Goal: Task Accomplishment & Management: Use online tool/utility

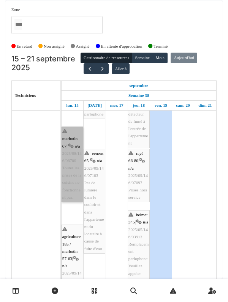
click at [70, 130] on link "marbotin 67 | n/a 2025/08/146/06700 Toutes les prises de la cuisine ne fonction…" at bounding box center [73, 163] width 22 height 75
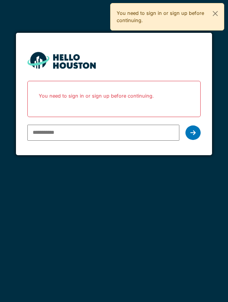
click at [47, 140] on input "email" at bounding box center [103, 132] width 153 height 16
type input "**********"
click at [201, 133] on div at bounding box center [193, 132] width 15 height 14
click at [191, 132] on icon at bounding box center [193, 132] width 5 height 6
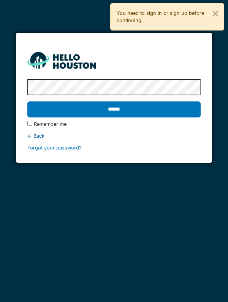
click at [192, 134] on div "← Back" at bounding box center [114, 135] width 174 height 7
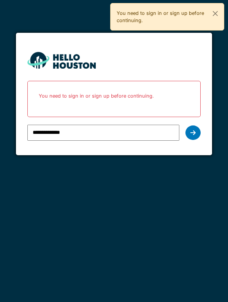
click at [193, 132] on icon at bounding box center [193, 132] width 5 height 6
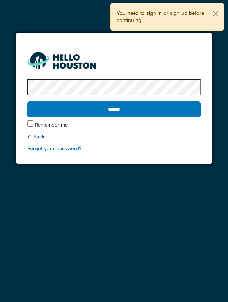
click at [185, 111] on input "******" at bounding box center [114, 109] width 174 height 16
click at [51, 103] on input "******" at bounding box center [114, 109] width 174 height 16
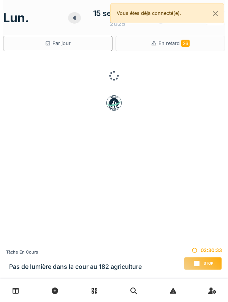
click at [206, 264] on span "Stop" at bounding box center [209, 262] width 10 height 5
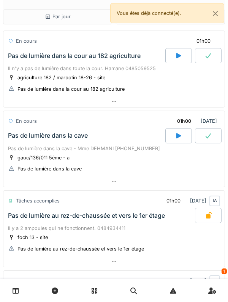
scroll to position [23, 0]
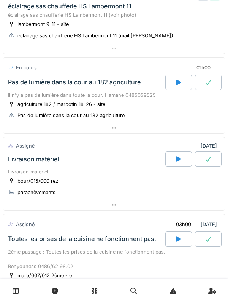
scroll to position [322, 0]
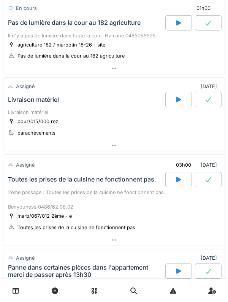
click at [25, 109] on div "Livraison matériel" at bounding box center [114, 112] width 212 height 7
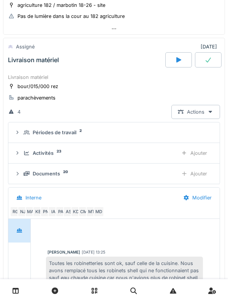
scroll to position [20, 0]
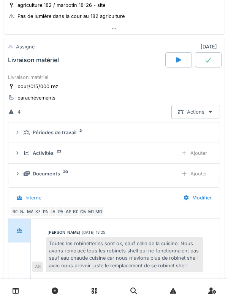
click at [24, 150] on icon at bounding box center [27, 152] width 6 height 5
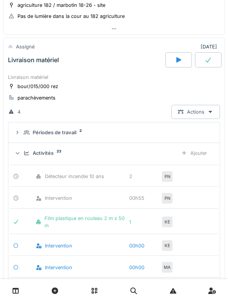
click at [204, 147] on div "Ajouter" at bounding box center [194, 153] width 39 height 14
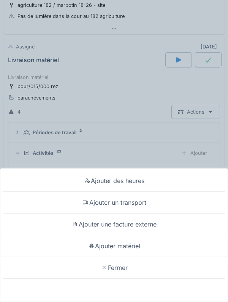
click at [35, 119] on div "Ajouter des heures Ajouter un transport Ajouter une facture externe Ajouter mat…" at bounding box center [114, 151] width 228 height 302
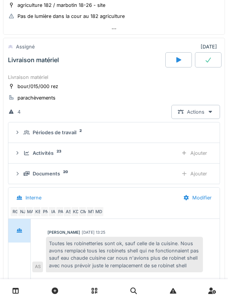
click at [23, 146] on div "Activités 23 Ajouter" at bounding box center [114, 153] width 200 height 14
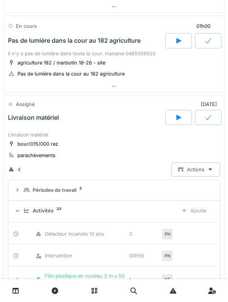
scroll to position [363, 0]
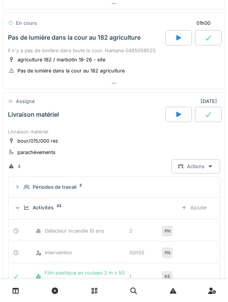
click at [200, 202] on div "Ajouter" at bounding box center [194, 207] width 39 height 14
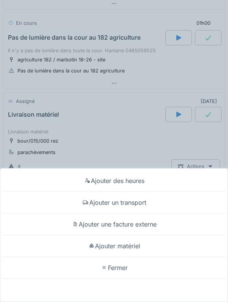
click at [157, 243] on div "Ajouter matériel" at bounding box center [114, 246] width 225 height 22
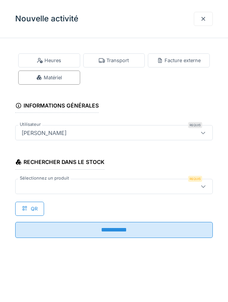
click at [156, 182] on div at bounding box center [102, 186] width 166 height 8
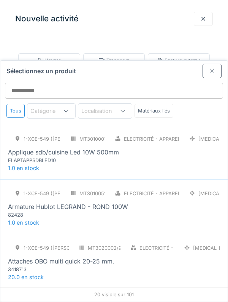
click at [181, 103] on div "Tous Catégorie Localisation Matériaux liés" at bounding box center [114, 113] width 228 height 21
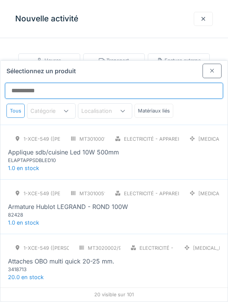
click at [172, 83] on input "Sélectionnez un produit" at bounding box center [114, 91] width 219 height 16
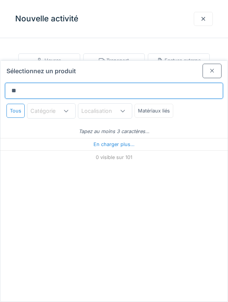
type input "***"
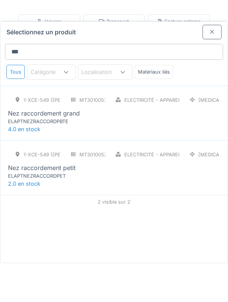
click at [18, 156] on div "ELAPTNEZRACCORDPBTE" at bounding box center [53, 159] width 91 height 7
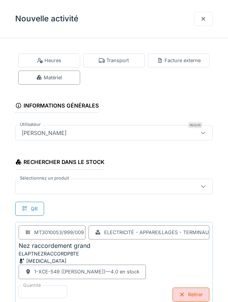
click at [106, 185] on div at bounding box center [102, 186] width 166 height 8
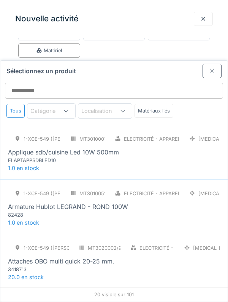
scroll to position [35, 0]
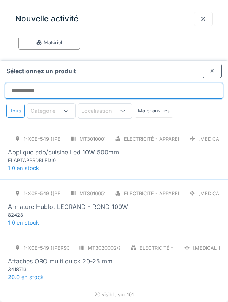
click at [169, 83] on input "Sélectionnez un produit" at bounding box center [114, 91] width 219 height 16
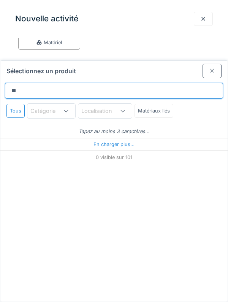
type input "***"
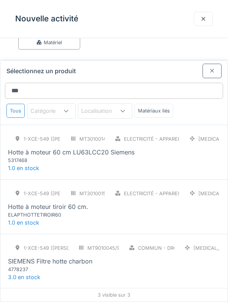
click at [21, 147] on div "Hotte à moteur 60 cm LU63LCC20 Siemens" at bounding box center [71, 151] width 127 height 9
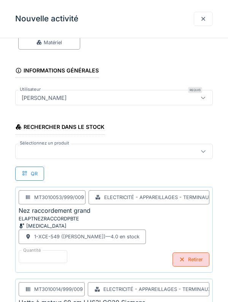
click at [124, 146] on div at bounding box center [114, 151] width 198 height 15
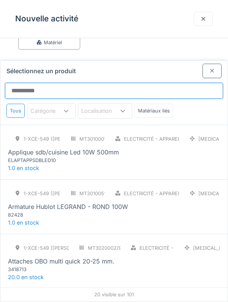
click at [137, 83] on input "Sélectionnez un produit" at bounding box center [114, 91] width 219 height 16
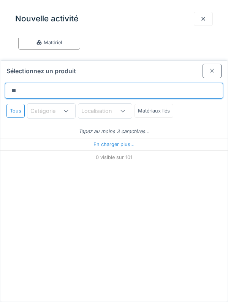
type input "***"
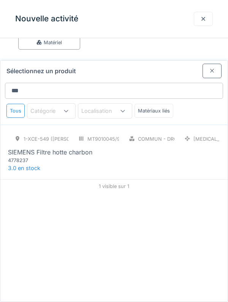
click at [22, 147] on div "SIEMENS Filtre hotte charbon" at bounding box center [50, 151] width 85 height 9
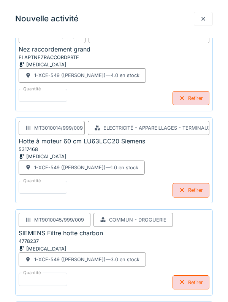
scroll to position [0, 0]
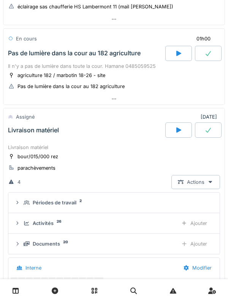
scroll to position [345, 0]
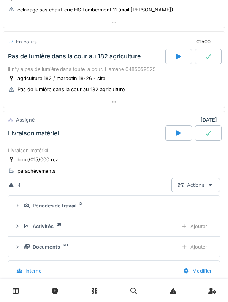
click at [47, 222] on div "Activités" at bounding box center [43, 225] width 21 height 7
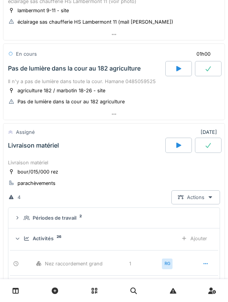
scroll to position [330, 0]
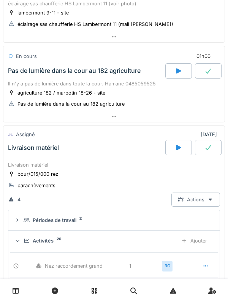
click at [35, 237] on div "Activités" at bounding box center [43, 240] width 21 height 7
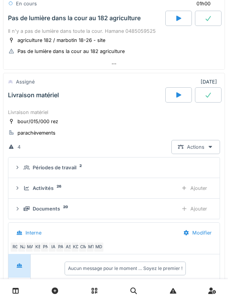
scroll to position [383, 0]
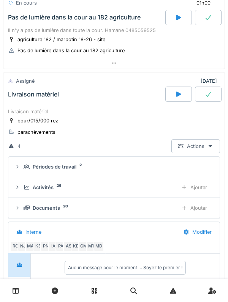
click at [30, 204] on div "Documents 20" at bounding box center [98, 207] width 148 height 7
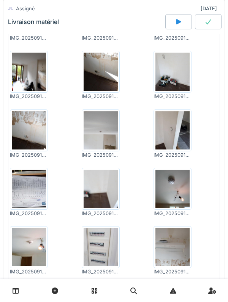
scroll to position [610, 0]
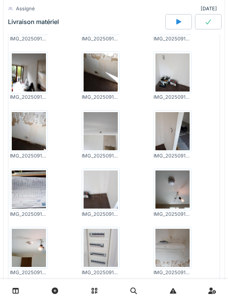
click at [27, 184] on img at bounding box center [29, 189] width 34 height 38
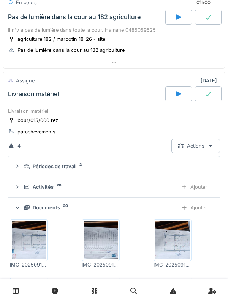
scroll to position [381, 0]
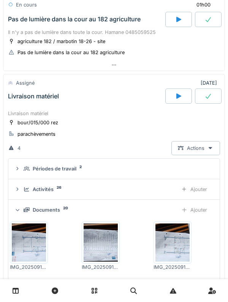
click at [24, 93] on div "Livraison matériel" at bounding box center [33, 96] width 51 height 7
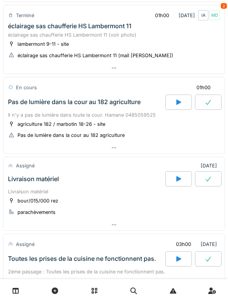
click at [34, 98] on div "Pas de lumière dans la cour au 182 agriculture" at bounding box center [74, 101] width 133 height 7
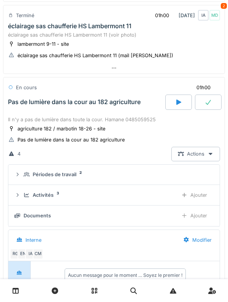
scroll to position [338, 0]
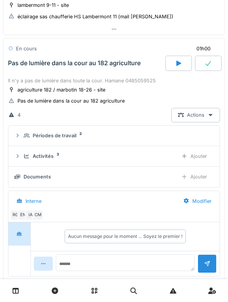
click at [25, 132] on div "Périodes de travail 2" at bounding box center [117, 135] width 187 height 7
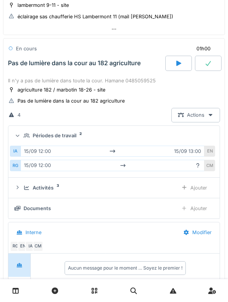
click at [26, 133] on icon at bounding box center [27, 135] width 6 height 5
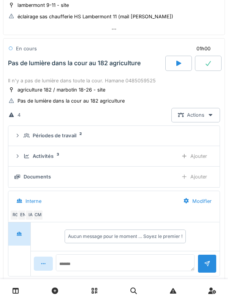
click at [24, 154] on icon at bounding box center [26, 156] width 5 height 4
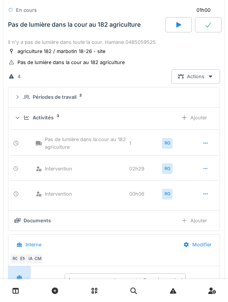
scroll to position [377, 0]
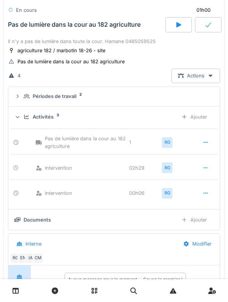
click at [23, 93] on div "Périodes de travail 2" at bounding box center [114, 96] width 200 height 7
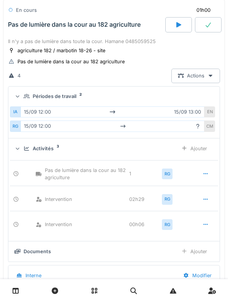
click at [21, 93] on div "Périodes de travail 2" at bounding box center [114, 96] width 200 height 7
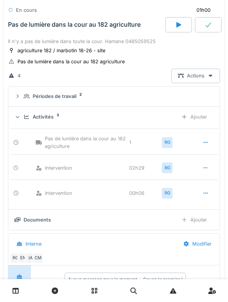
click at [24, 114] on icon at bounding box center [27, 116] width 6 height 5
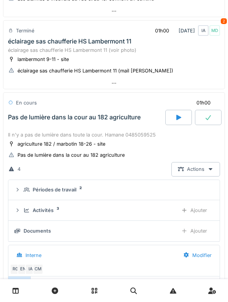
scroll to position [285, 0]
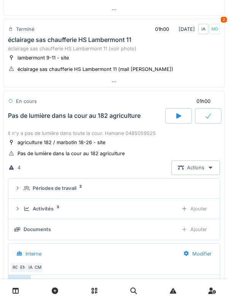
click at [30, 115] on div "Pas de lumière dans la cour au 182 agriculture" at bounding box center [85, 115] width 159 height 15
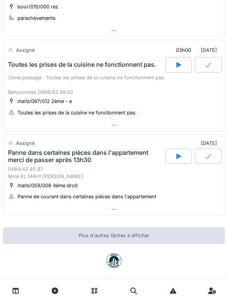
click at [41, 154] on div "Panne dans certaines pièces dans l'appartement merci de passer après 13h30" at bounding box center [86, 156] width 156 height 14
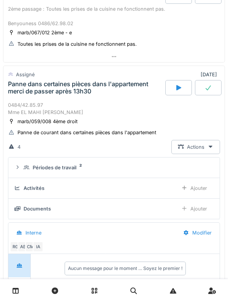
scroll to position [589, 0]
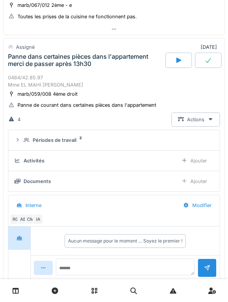
click at [21, 137] on summary "Périodes de travail 2" at bounding box center [114, 140] width 206 height 14
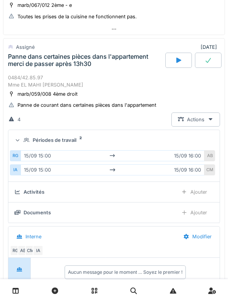
click at [23, 136] on div "Périodes de travail 2" at bounding box center [114, 139] width 200 height 7
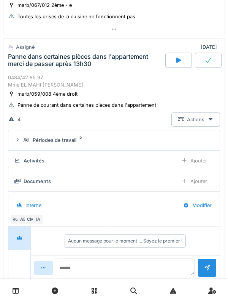
click at [203, 153] on div "Ajouter" at bounding box center [194, 160] width 39 height 14
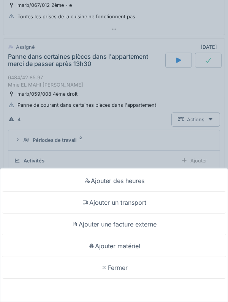
click at [176, 170] on div "Ajouter des heures" at bounding box center [114, 181] width 225 height 22
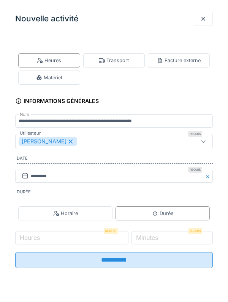
click at [104, 65] on div "Transport" at bounding box center [114, 60] width 62 height 14
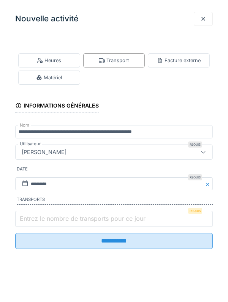
click at [39, 214] on input "Entrez le nombre de transports pour ce jour" at bounding box center [114, 219] width 198 height 16
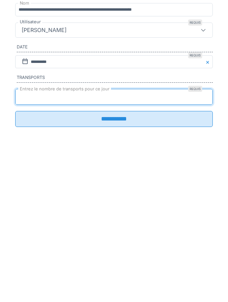
type input "*"
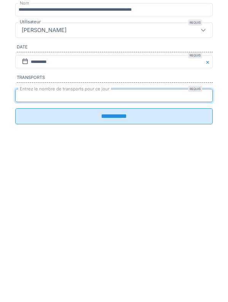
click at [204, 242] on input "**********" at bounding box center [114, 238] width 198 height 16
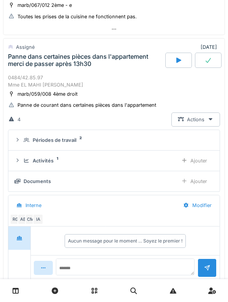
click at [27, 158] on icon at bounding box center [27, 160] width 6 height 5
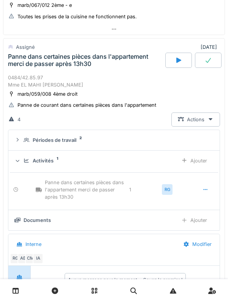
click at [25, 158] on icon at bounding box center [27, 160] width 6 height 5
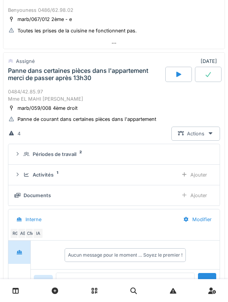
click at [173, 69] on div at bounding box center [179, 74] width 27 height 15
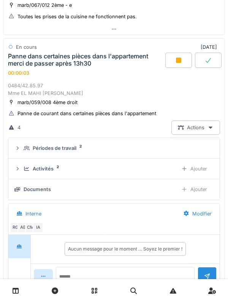
click at [24, 141] on summary "Périodes de travail 2" at bounding box center [114, 148] width 206 height 14
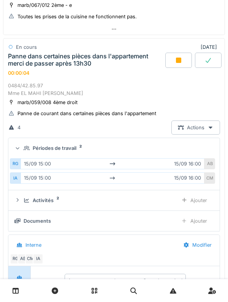
click at [24, 141] on summary "Périodes de travail 2" at bounding box center [114, 148] width 206 height 14
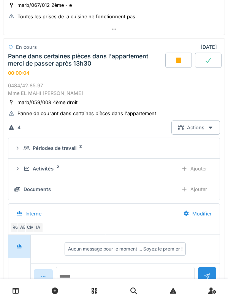
click at [20, 141] on summary "Périodes de travail 2" at bounding box center [114, 148] width 206 height 14
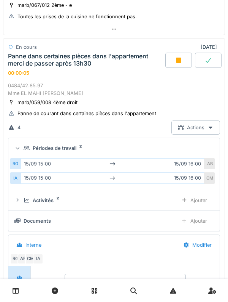
click at [23, 141] on summary "Périodes de travail 2" at bounding box center [114, 148] width 206 height 14
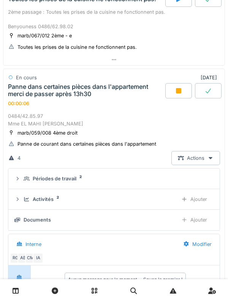
scroll to position [557, 0]
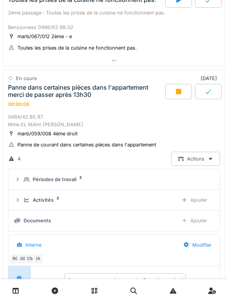
click at [20, 101] on div "00:00:08" at bounding box center [18, 104] width 21 height 6
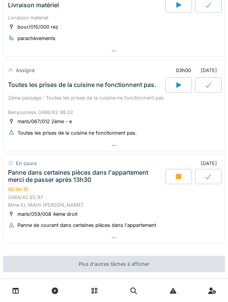
scroll to position [501, 0]
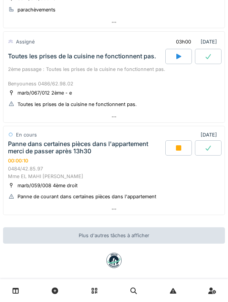
click at [57, 144] on div "Panne dans certaines pièces dans l'appartement merci de passer après 13h30" at bounding box center [86, 147] width 156 height 14
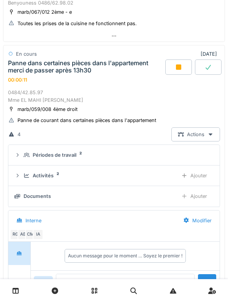
scroll to position [589, 0]
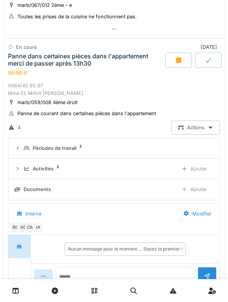
click at [32, 144] on div "Périodes de travail 2" at bounding box center [117, 147] width 187 height 7
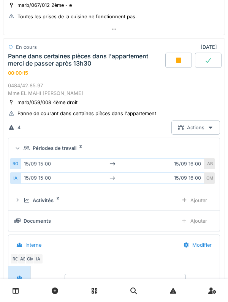
click at [25, 145] on icon at bounding box center [27, 147] width 6 height 5
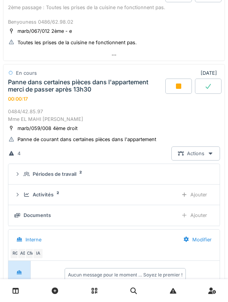
click at [41, 79] on div "Panne dans certaines pièces dans l'appartement merci de passer après 13h30" at bounding box center [86, 85] width 156 height 14
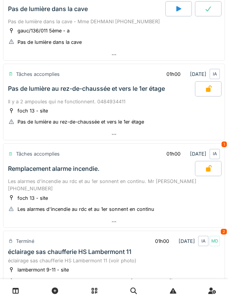
scroll to position [0, 0]
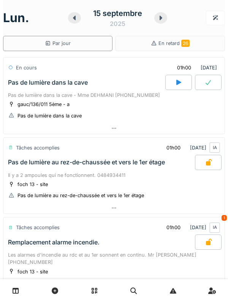
click at [159, 18] on icon at bounding box center [161, 18] width 8 height 6
click at [158, 19] on icon at bounding box center [161, 18] width 8 height 6
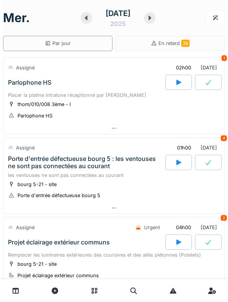
click at [28, 94] on div "Placer la platine intratone réceptionné par omar" at bounding box center [114, 94] width 212 height 7
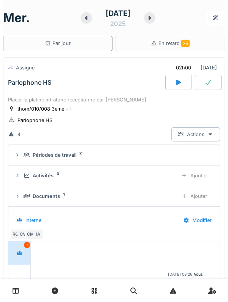
click at [22, 97] on div "Placer la platine intratone réceptionné par omar" at bounding box center [114, 99] width 212 height 7
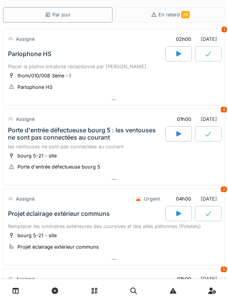
click at [18, 140] on div "Porte d'entrée défectueuse bourg 5 : les ventouses ne sont pas connectées au co…" at bounding box center [86, 133] width 156 height 14
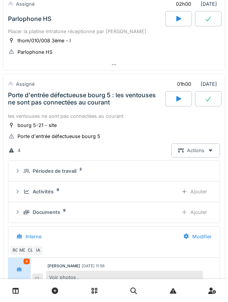
scroll to position [63, 0]
click at [19, 103] on div "Porte d'entrée défectueuse bourg 5 : les ventouses ne sont pas connectées au co…" at bounding box center [86, 99] width 156 height 14
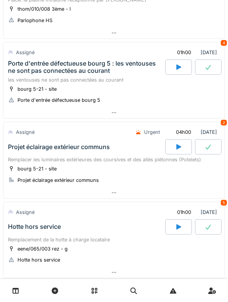
click at [18, 152] on div "Projet éclairage extérieur communs" at bounding box center [85, 146] width 159 height 15
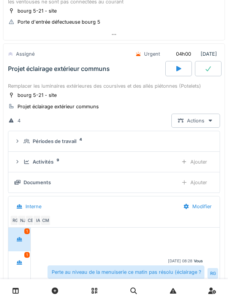
scroll to position [186, 0]
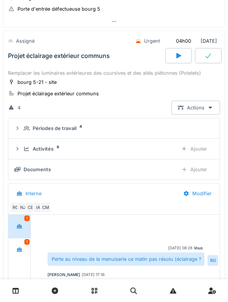
click at [22, 128] on div "Périodes de travail 4" at bounding box center [114, 127] width 200 height 7
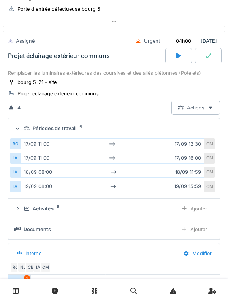
click at [21, 131] on div "Périodes de travail 4" at bounding box center [114, 127] width 200 height 7
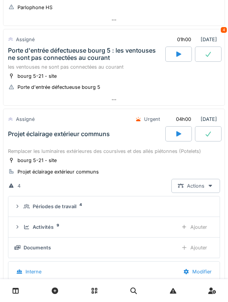
scroll to position [103, 0]
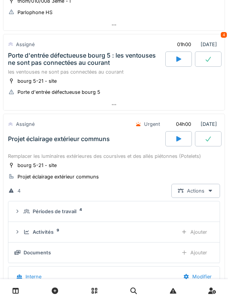
click at [20, 145] on div "Projet éclairage extérieur communs" at bounding box center [85, 138] width 159 height 15
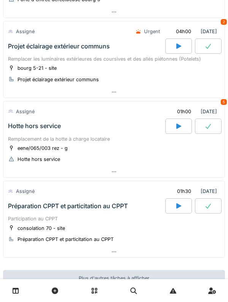
click at [21, 129] on div "Hotte hors service" at bounding box center [34, 125] width 53 height 7
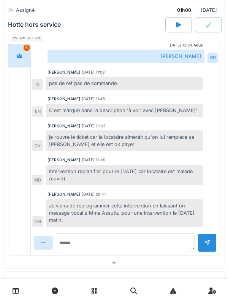
scroll to position [437, 0]
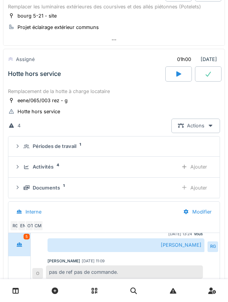
click at [13, 90] on div "Remplacement de la hotte à charge locataire" at bounding box center [114, 91] width 212 height 7
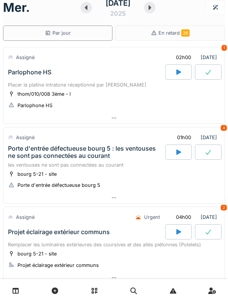
scroll to position [0, 0]
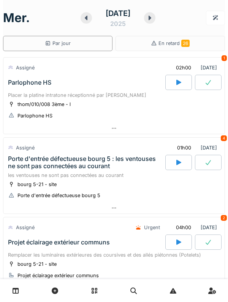
click at [81, 20] on div at bounding box center [86, 17] width 11 height 11
click at [81, 19] on div at bounding box center [86, 17] width 11 height 11
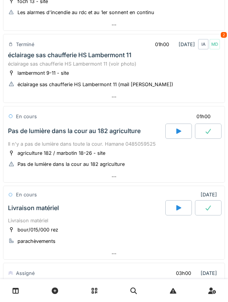
scroll to position [273, 0]
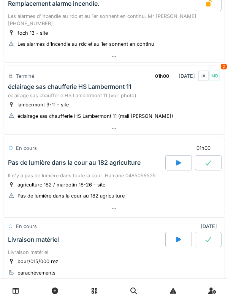
click at [23, 83] on div "éclairage sas chaufferie HS Lambermont 11" at bounding box center [70, 86] width 124 height 7
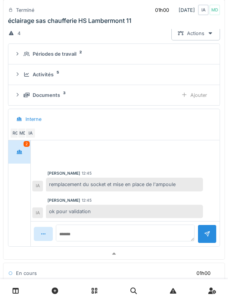
scroll to position [345, 0]
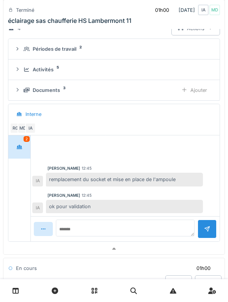
click at [18, 140] on div at bounding box center [19, 147] width 19 height 14
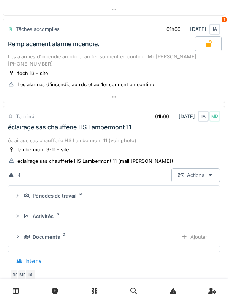
click at [21, 123] on div "éclairage sas chaufferie HS Lambermont 11" at bounding box center [70, 126] width 124 height 7
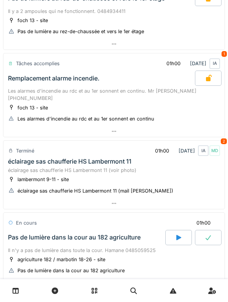
click at [20, 83] on div "Remplacement alarme incendie." at bounding box center [100, 77] width 189 height 15
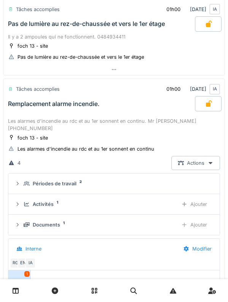
scroll to position [135, 0]
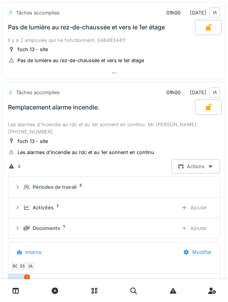
click at [24, 102] on div "Remplacement alarme incendie." at bounding box center [100, 106] width 189 height 15
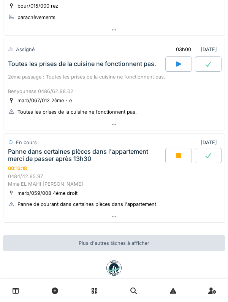
scroll to position [501, 0]
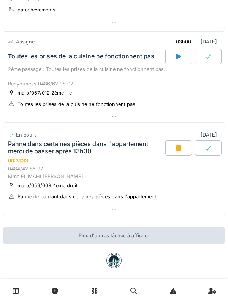
click at [27, 158] on div "00:31:33" at bounding box center [18, 161] width 20 height 6
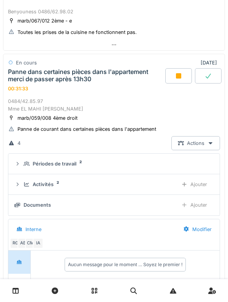
scroll to position [589, 0]
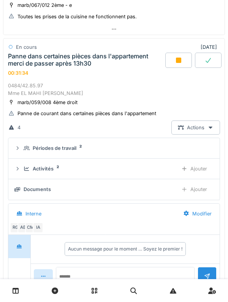
click at [200, 183] on div "Ajouter" at bounding box center [194, 189] width 39 height 14
click at [48, 187] on div "Documents Ajouter" at bounding box center [114, 189] width 200 height 14
click at [201, 183] on div "Ajouter" at bounding box center [194, 189] width 39 height 14
click at [25, 182] on div "Documents 1 Ajouter" at bounding box center [114, 189] width 200 height 14
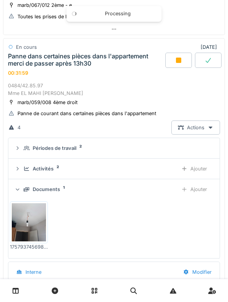
click at [23, 182] on div "Documents 1 Ajouter" at bounding box center [114, 189] width 200 height 14
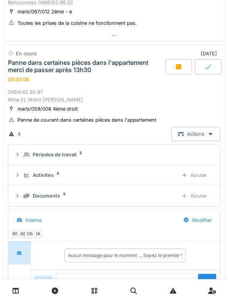
scroll to position [589, 0]
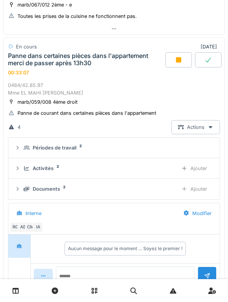
click at [63, 145] on summary "Périodes de travail 2" at bounding box center [114, 147] width 206 height 14
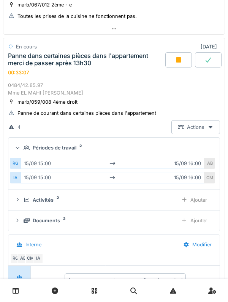
click at [69, 144] on div "Périodes de travail" at bounding box center [55, 147] width 44 height 7
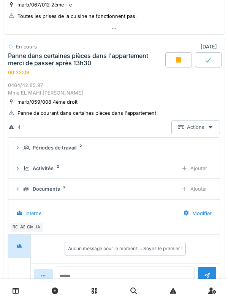
click at [50, 167] on div "Activités 2 Ajouter" at bounding box center [114, 168] width 200 height 14
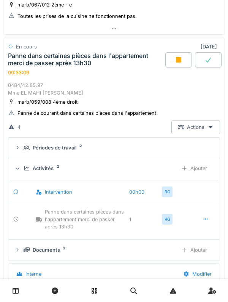
click at [56, 164] on div "Activités 2" at bounding box center [98, 167] width 148 height 7
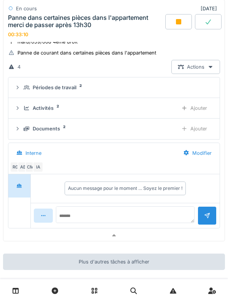
scroll to position [650, 0]
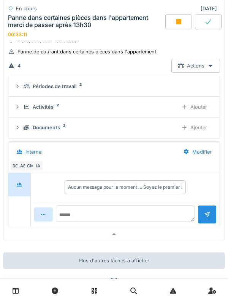
click at [46, 124] on div "Documents" at bounding box center [46, 127] width 27 height 7
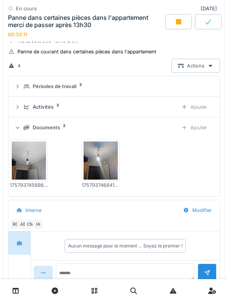
click at [45, 139] on div at bounding box center [29, 160] width 38 height 42
click at [110, 33] on div "Panne dans certaines pièces dans l'appartement merci de passer après 13h30 00:3…" at bounding box center [85, 26] width 159 height 24
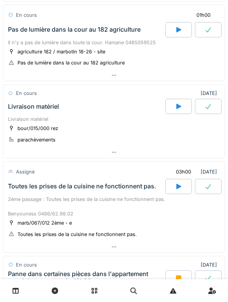
scroll to position [501, 0]
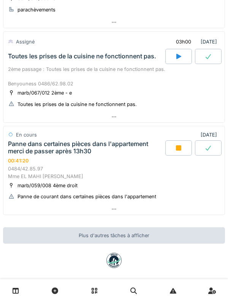
click at [34, 144] on div "Panne dans certaines pièces dans l'appartement merci de passer après 13h30" at bounding box center [86, 147] width 156 height 14
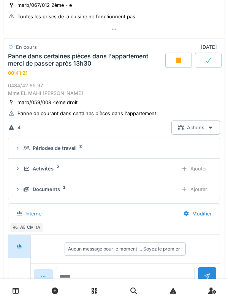
click at [29, 57] on div "Panne dans certaines pièces dans l'appartement merci de passer après 13h30" at bounding box center [86, 60] width 156 height 14
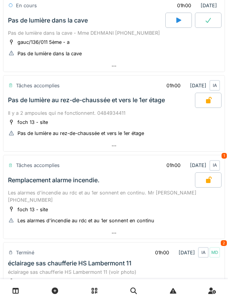
scroll to position [0, 0]
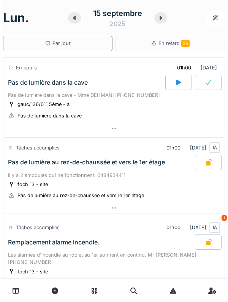
click at [156, 19] on div at bounding box center [161, 17] width 13 height 11
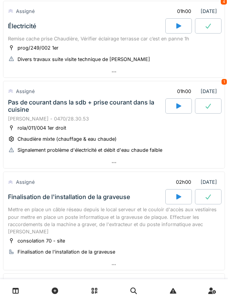
scroll to position [57, 0]
click at [24, 101] on div "Pas de courant dans la sdb + prise courant dans la cuisine" at bounding box center [86, 105] width 156 height 14
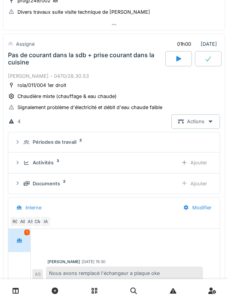
scroll to position [106, 0]
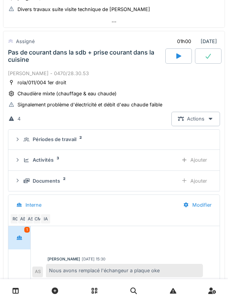
click at [27, 144] on summary "Périodes de travail 2" at bounding box center [114, 139] width 206 height 14
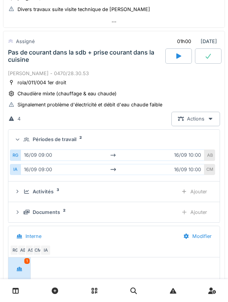
click at [26, 141] on icon at bounding box center [27, 139] width 6 height 5
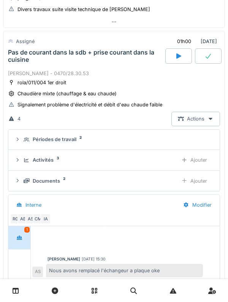
click at [25, 156] on div "Activités 3" at bounding box center [98, 159] width 148 height 7
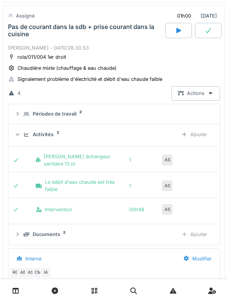
scroll to position [132, 0]
click at [24, 134] on icon at bounding box center [27, 134] width 6 height 5
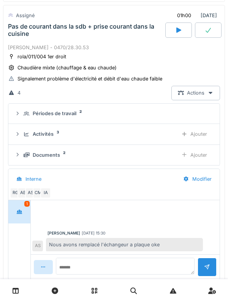
click at [25, 157] on div "Documents 2" at bounding box center [98, 154] width 148 height 7
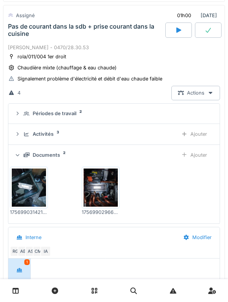
click at [20, 150] on div "Documents 2 Ajouter" at bounding box center [114, 155] width 200 height 14
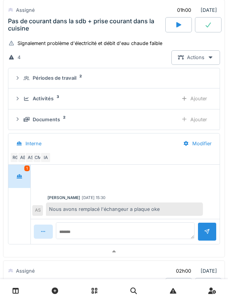
scroll to position [172, 0]
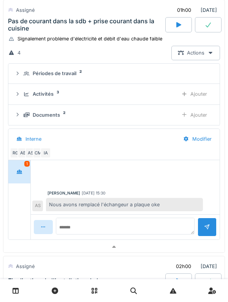
click at [29, 114] on icon at bounding box center [27, 114] width 6 height 5
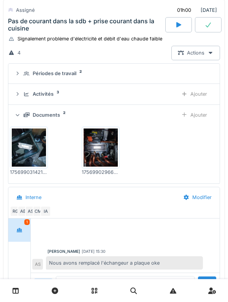
click at [26, 110] on div "Documents 2 Ajouter" at bounding box center [114, 115] width 200 height 14
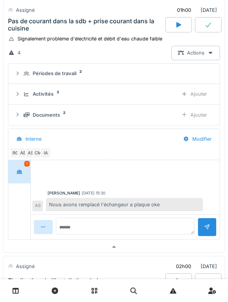
click at [24, 149] on div "AB" at bounding box center [23, 152] width 11 height 11
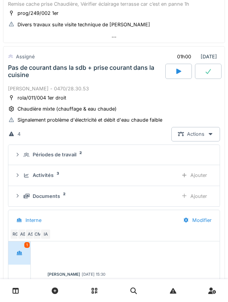
scroll to position [65, 0]
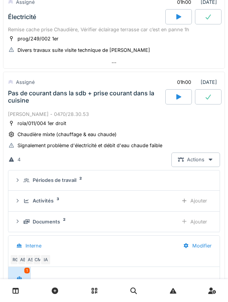
click at [39, 180] on div "Périodes de travail" at bounding box center [55, 179] width 44 height 7
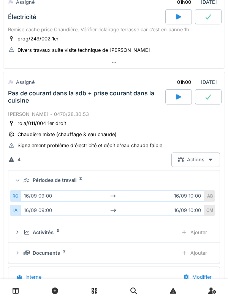
click at [19, 176] on div "Périodes de travail 2" at bounding box center [114, 179] width 200 height 7
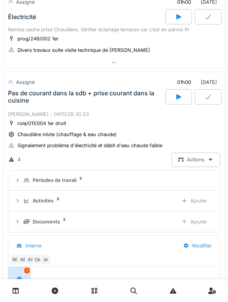
click at [25, 198] on icon at bounding box center [27, 200] width 6 height 5
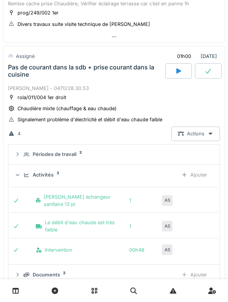
scroll to position [101, 0]
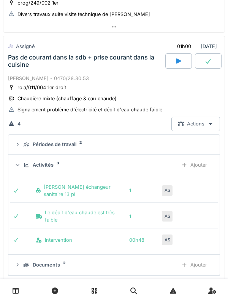
click at [22, 166] on div "Activités 3 Ajouter" at bounding box center [114, 165] width 200 height 14
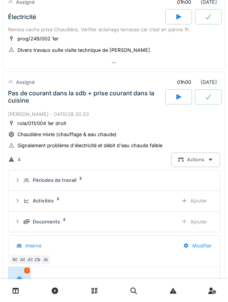
scroll to position [84, 0]
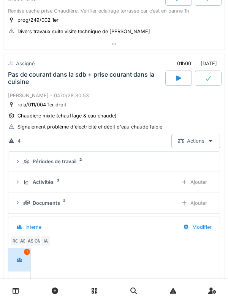
click at [28, 160] on icon at bounding box center [27, 161] width 6 height 5
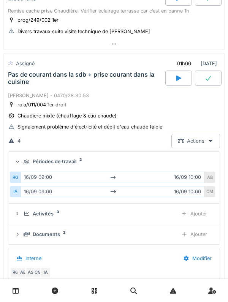
click at [26, 156] on summary "Périodes de travail 2" at bounding box center [114, 162] width 206 height 14
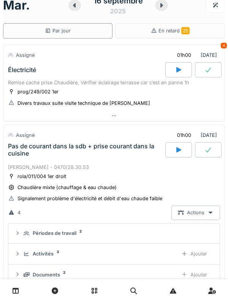
scroll to position [2, 0]
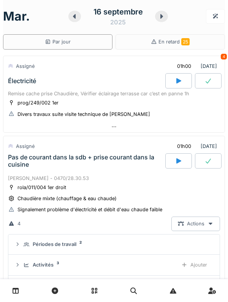
click at [25, 85] on div "Électricité" at bounding box center [85, 80] width 159 height 15
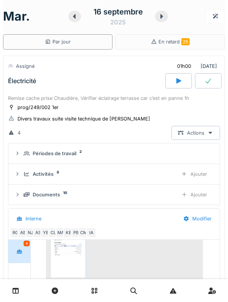
scroll to position [27, 0]
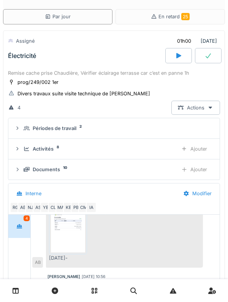
click at [25, 129] on icon at bounding box center [27, 128] width 6 height 5
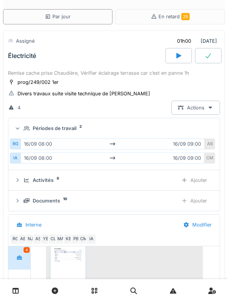
click at [20, 126] on icon at bounding box center [17, 128] width 5 height 6
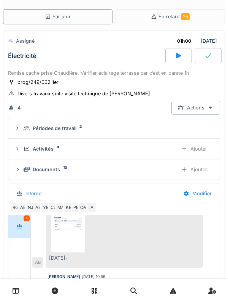
click at [21, 62] on div "Électricité" at bounding box center [85, 55] width 159 height 15
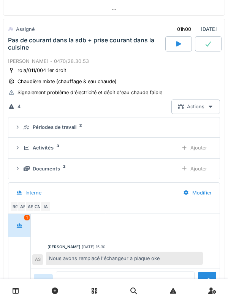
scroll to position [118, 0]
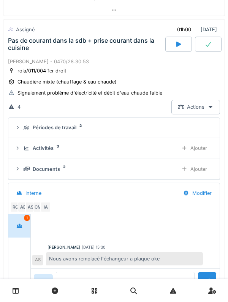
click at [27, 70] on div "rola/011/004 1er droit" at bounding box center [42, 70] width 49 height 7
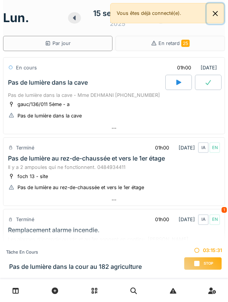
click at [217, 16] on button "Close" at bounding box center [215, 13] width 17 height 20
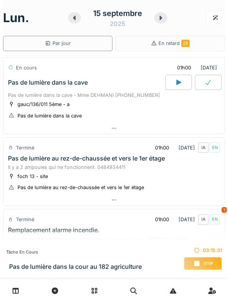
click at [161, 18] on icon at bounding box center [161, 18] width 3 height 5
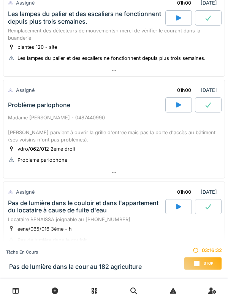
scroll to position [336, 0]
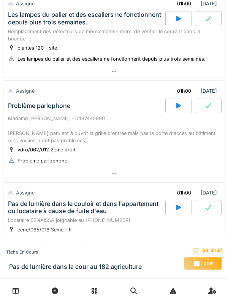
click at [102, 105] on div "Problème parlophone" at bounding box center [85, 105] width 159 height 15
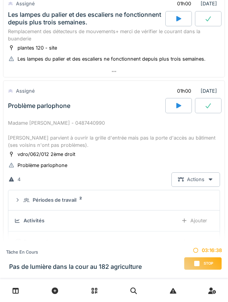
scroll to position [379, 0]
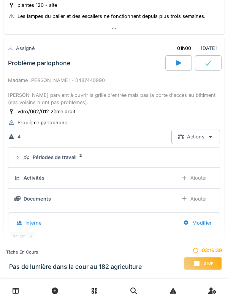
click at [73, 155] on summary "Périodes de travail 2" at bounding box center [114, 157] width 206 height 14
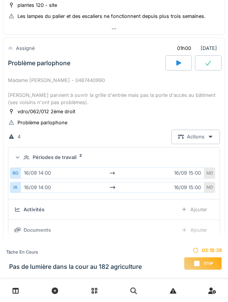
click at [77, 155] on summary "Périodes de travail 2" at bounding box center [114, 157] width 206 height 14
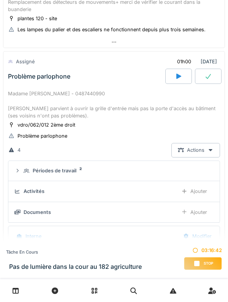
scroll to position [365, 0]
click at [20, 73] on div "Problème parlophone" at bounding box center [39, 76] width 62 height 7
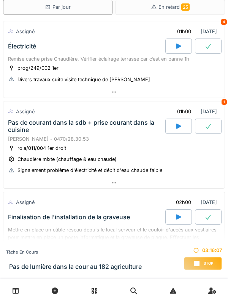
scroll to position [0, 0]
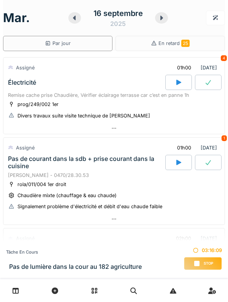
click at [24, 79] on div "Électricité" at bounding box center [22, 82] width 28 height 7
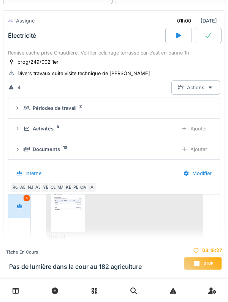
scroll to position [53, 0]
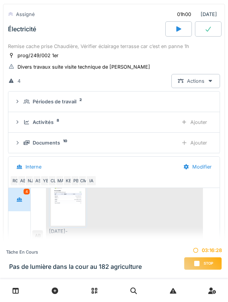
click at [24, 140] on icon at bounding box center [27, 142] width 6 height 5
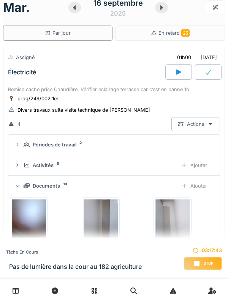
scroll to position [9, 0]
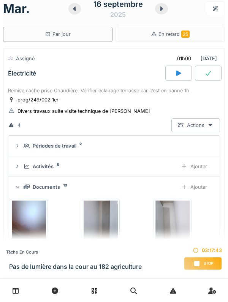
click at [40, 91] on div "Remise cache prise Chaudière, Vérifier éclairage terrasse car c’est en panne 1h" at bounding box center [114, 90] width 212 height 7
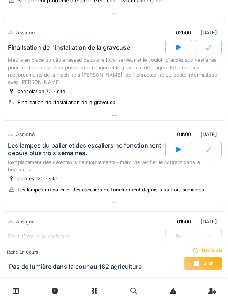
scroll to position [0, 0]
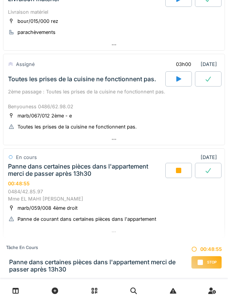
scroll to position [464, 0]
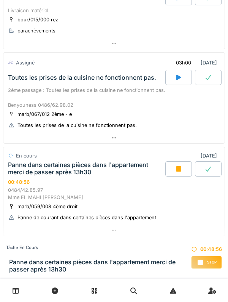
click at [172, 162] on div at bounding box center [179, 168] width 27 height 15
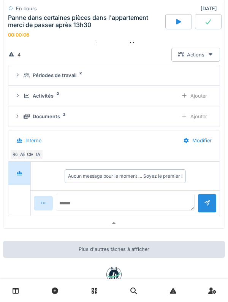
scroll to position [660, 0]
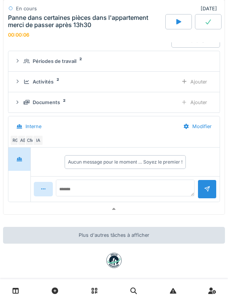
click at [29, 99] on div "Documents 2 Ajouter" at bounding box center [114, 102] width 200 height 14
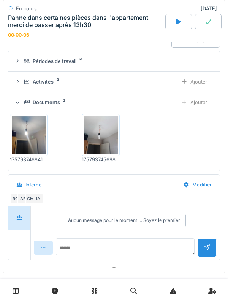
click at [24, 100] on icon at bounding box center [27, 102] width 6 height 5
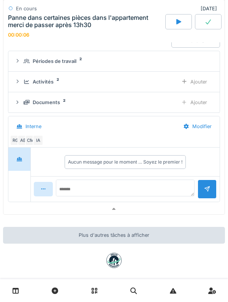
click at [26, 80] on icon at bounding box center [26, 82] width 5 height 4
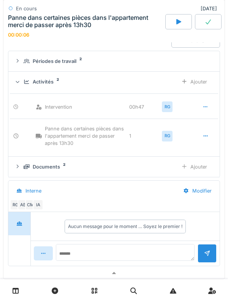
click at [28, 79] on icon at bounding box center [27, 81] width 6 height 5
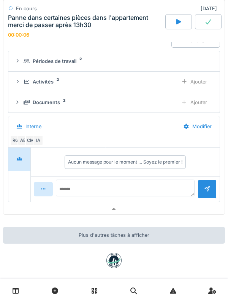
click at [27, 58] on summary "Périodes de travail 2" at bounding box center [114, 61] width 206 height 14
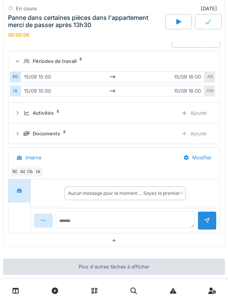
click at [19, 58] on icon at bounding box center [17, 61] width 5 height 6
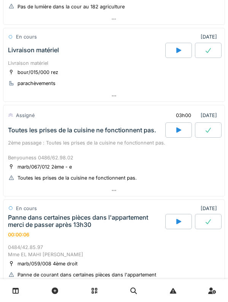
scroll to position [410, 0]
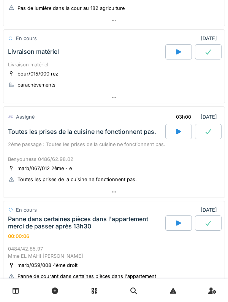
click at [184, 116] on div "03h00" at bounding box center [184, 117] width 28 height 14
click at [31, 124] on div "Toutes les prises de la cuisine ne fonctionnent pas." at bounding box center [85, 131] width 159 height 15
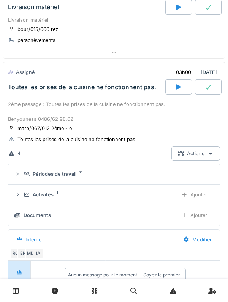
scroll to position [479, 0]
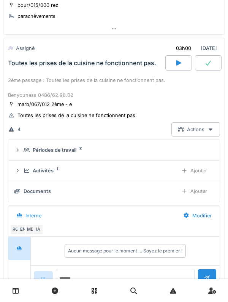
click at [22, 61] on div "Toutes les prises de la cuisine ne fonctionnent pas." at bounding box center [85, 62] width 159 height 15
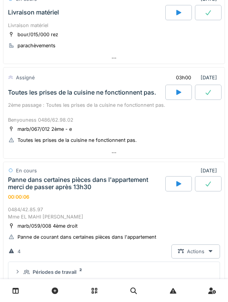
scroll to position [448, 0]
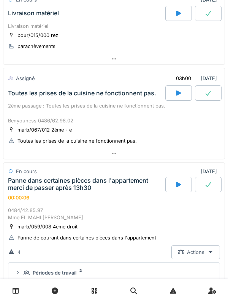
click at [184, 85] on div at bounding box center [179, 92] width 27 height 15
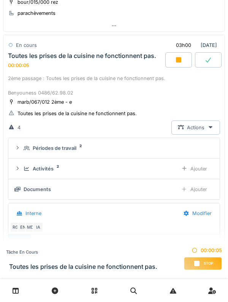
scroll to position [479, 0]
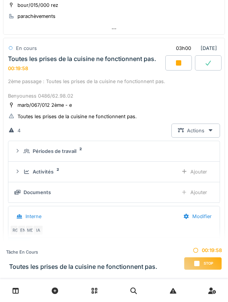
click at [26, 150] on summary "Périodes de travail 2" at bounding box center [114, 151] width 206 height 14
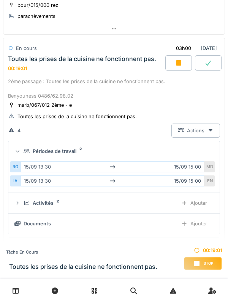
click at [21, 147] on div "Périodes de travail 2" at bounding box center [114, 150] width 200 height 7
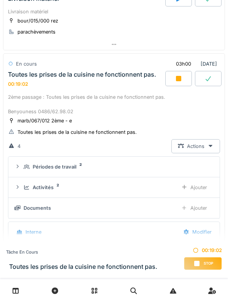
scroll to position [455, 0]
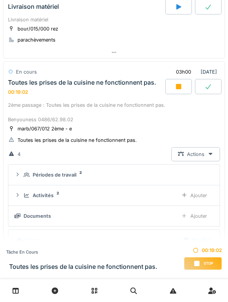
click at [88, 101] on div "2ème passage : Toutes les prises de la cuisine ne fonctionnent pas. Benyouness …" at bounding box center [114, 112] width 212 height 22
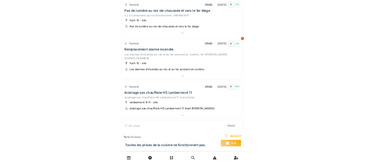
scroll to position [0, 0]
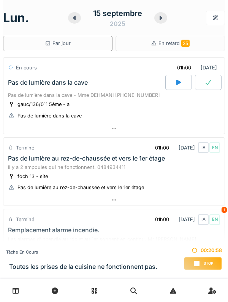
click at [160, 22] on div at bounding box center [161, 17] width 13 height 11
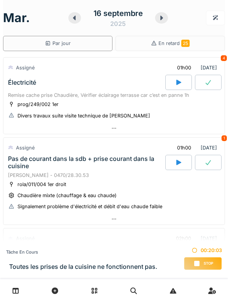
click at [19, 290] on link at bounding box center [15, 290] width 19 height 18
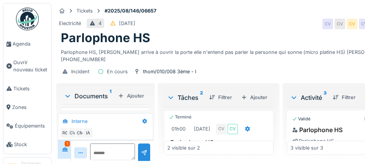
click at [17, 44] on span "Agenda" at bounding box center [31, 43] width 36 height 7
